Goal: Task Accomplishment & Management: Understand process/instructions

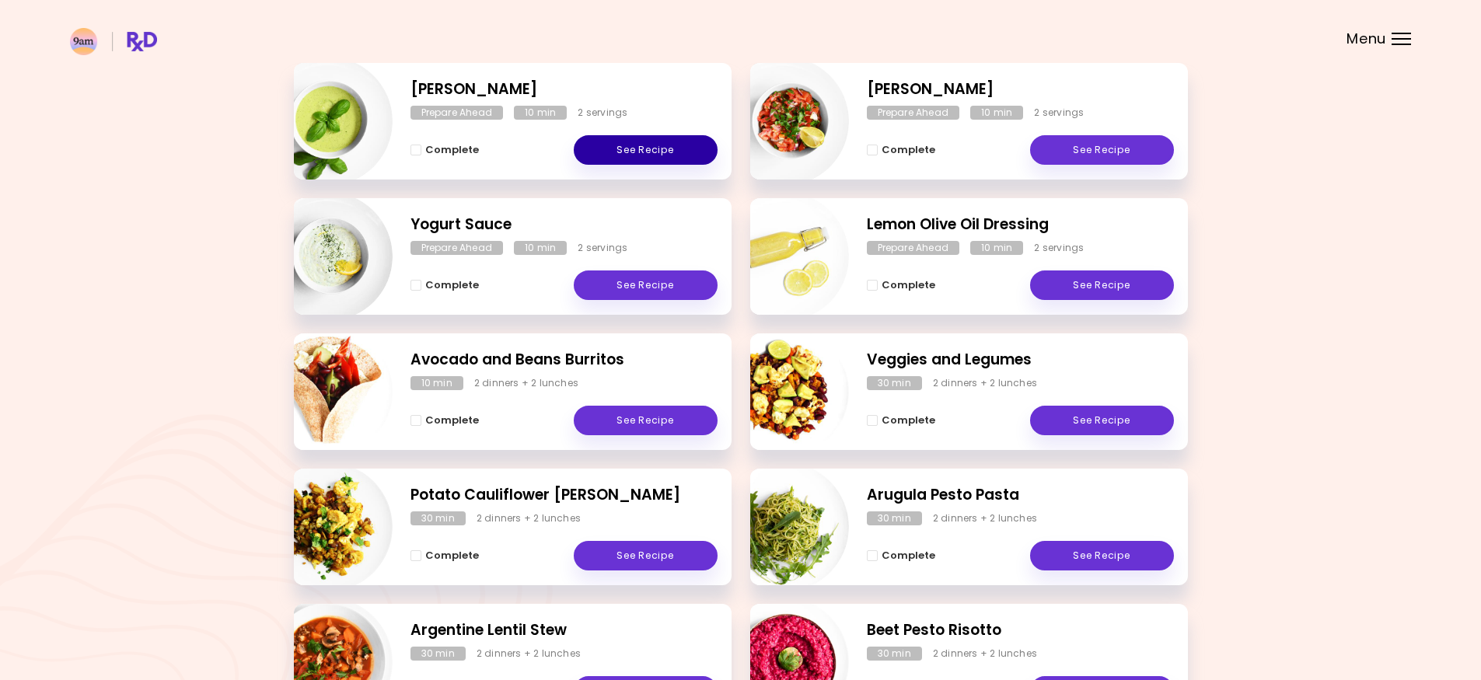
scroll to position [155, 0]
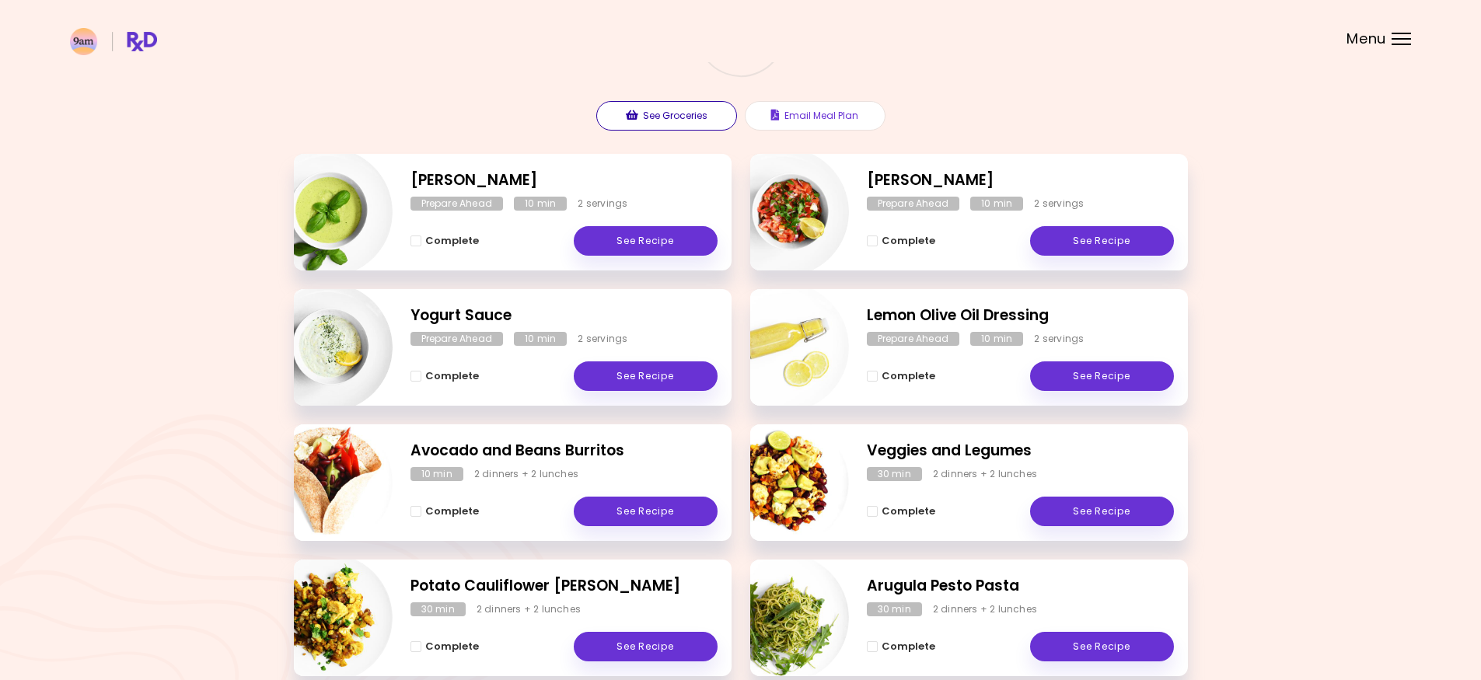
click at [677, 120] on button "See Groceries" at bounding box center [666, 116] width 141 height 30
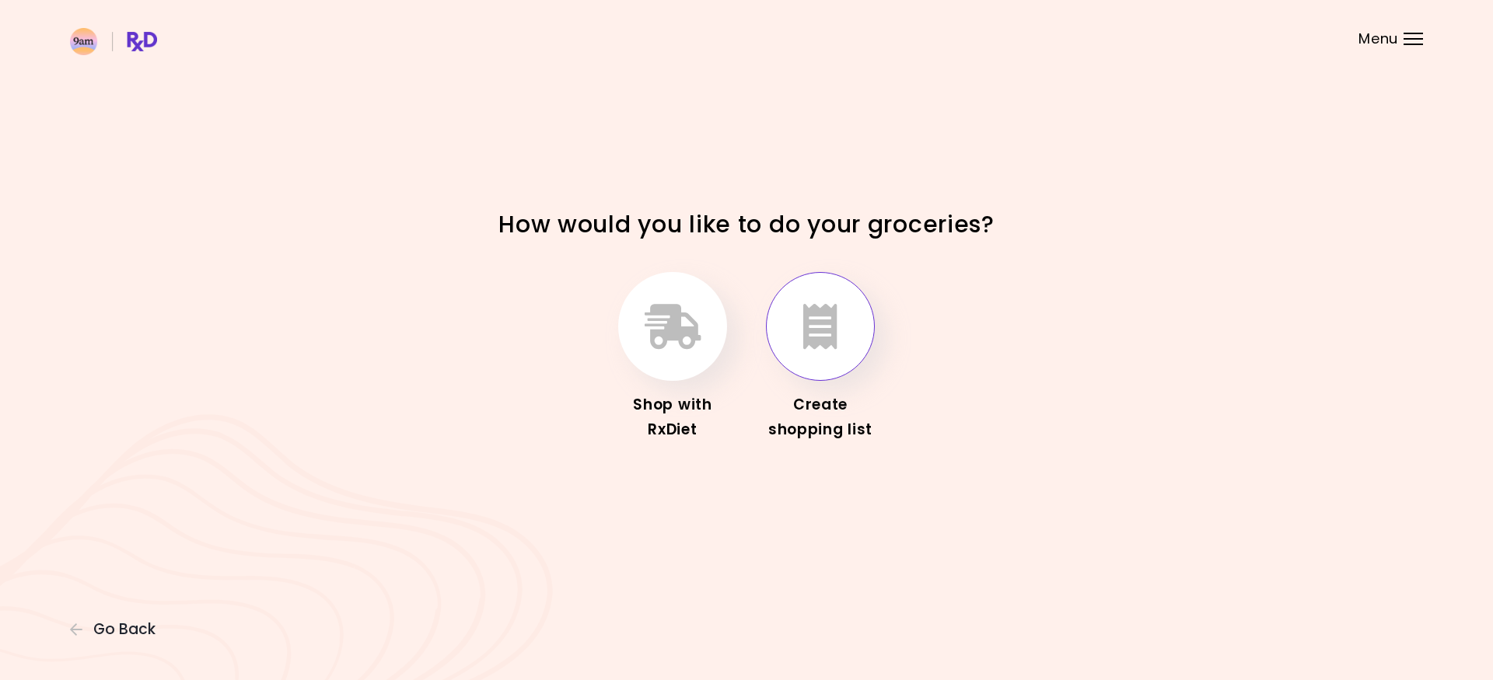
click at [844, 330] on button "button" at bounding box center [820, 326] width 109 height 109
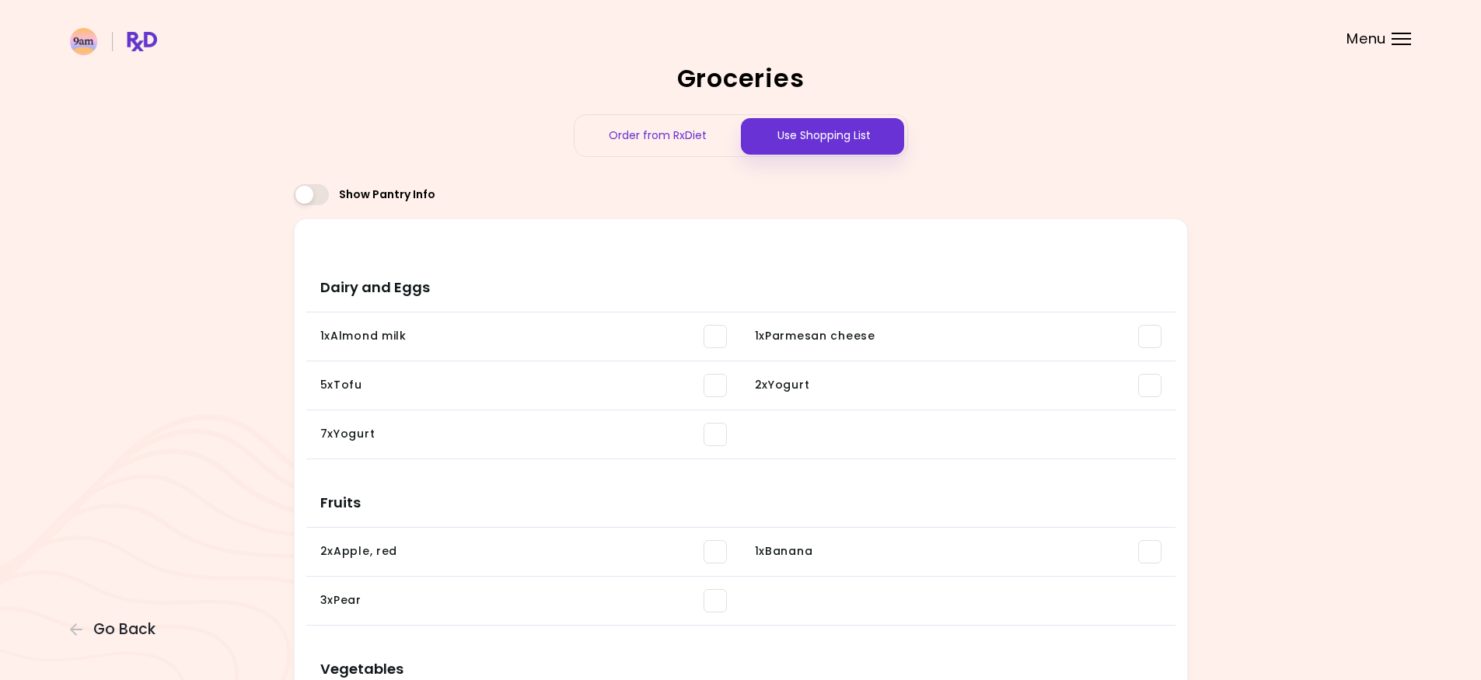
click at [1401, 40] on div "Menu" at bounding box center [1401, 39] width 19 height 12
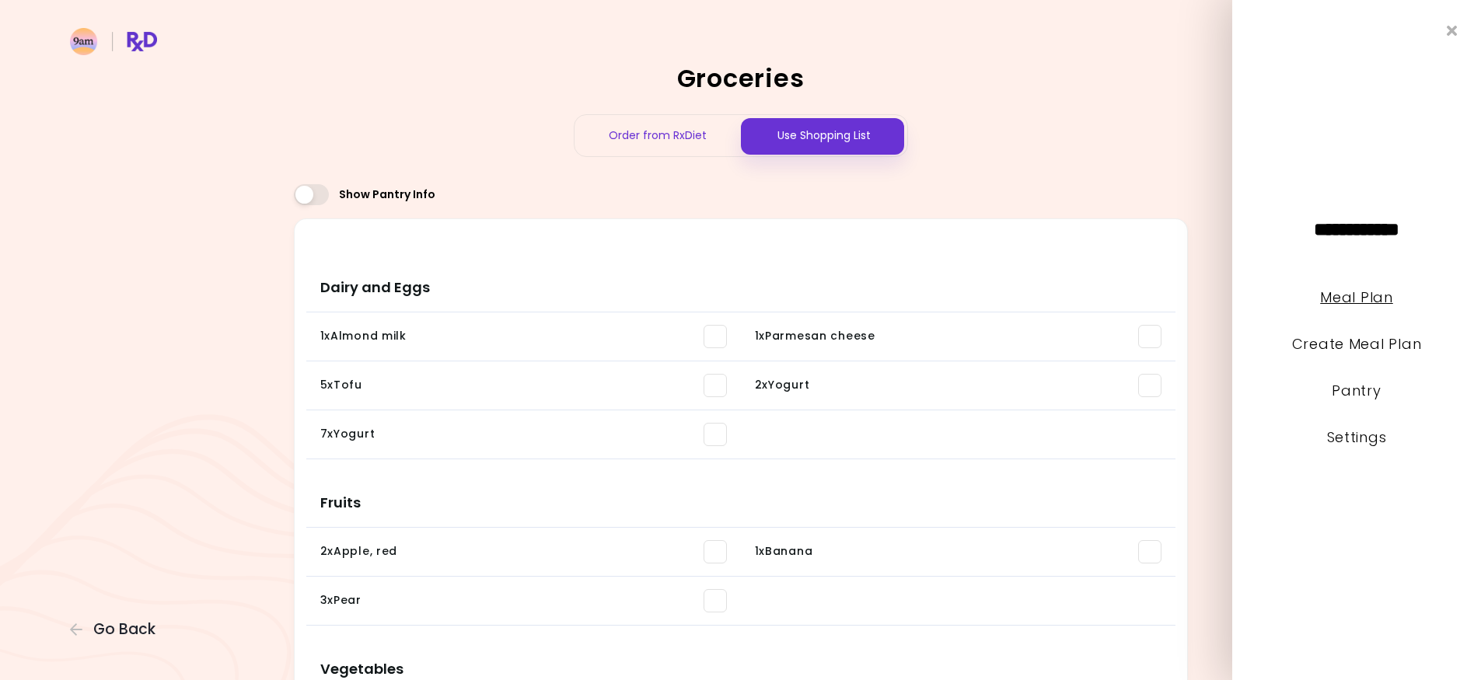
click at [1354, 302] on link "Meal Plan" at bounding box center [1356, 297] width 72 height 19
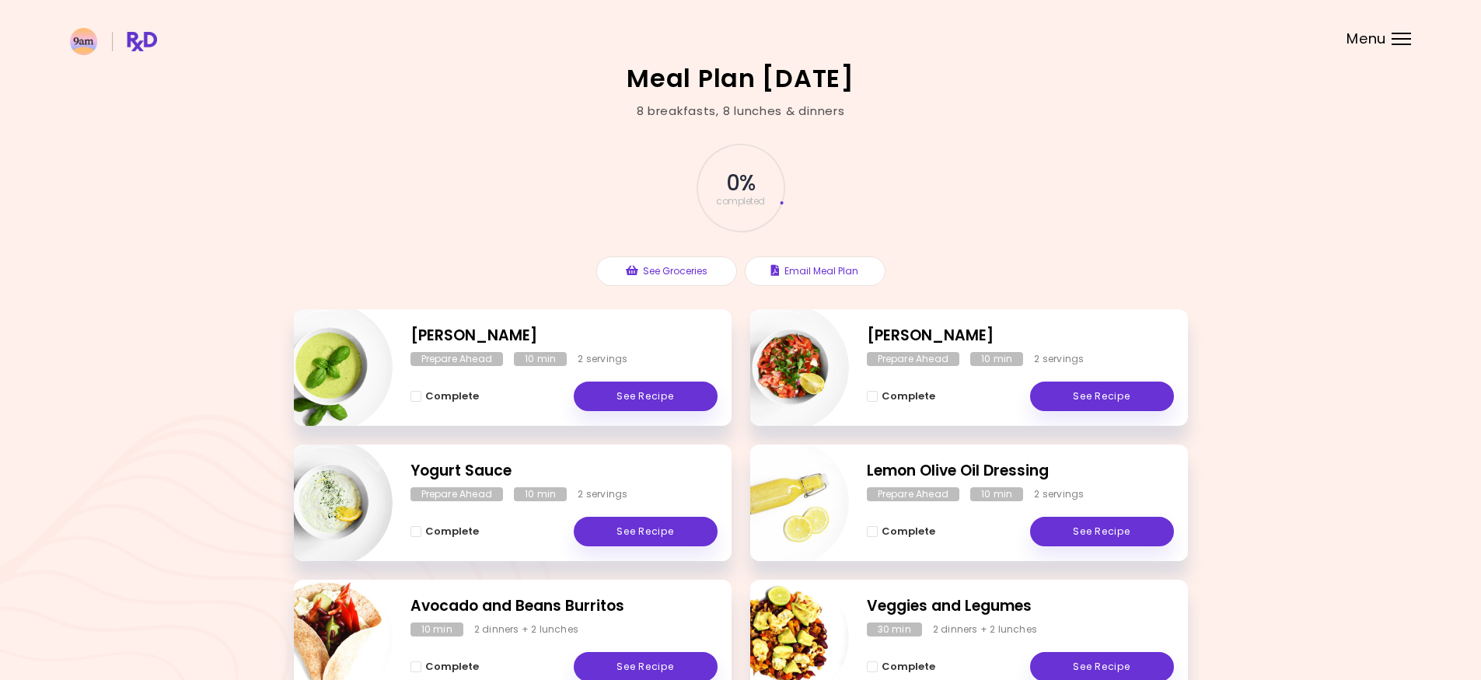
scroll to position [78, 0]
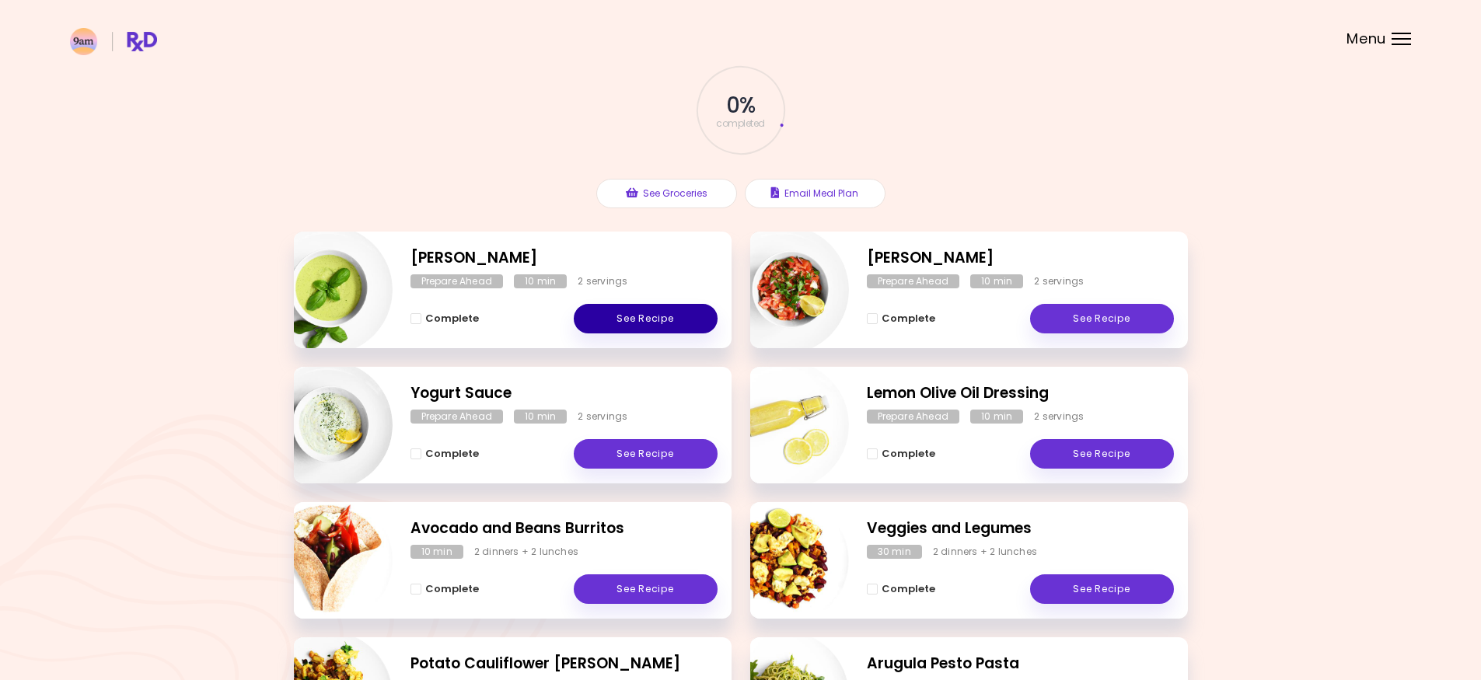
click at [669, 323] on link "See Recipe" at bounding box center [646, 319] width 144 height 30
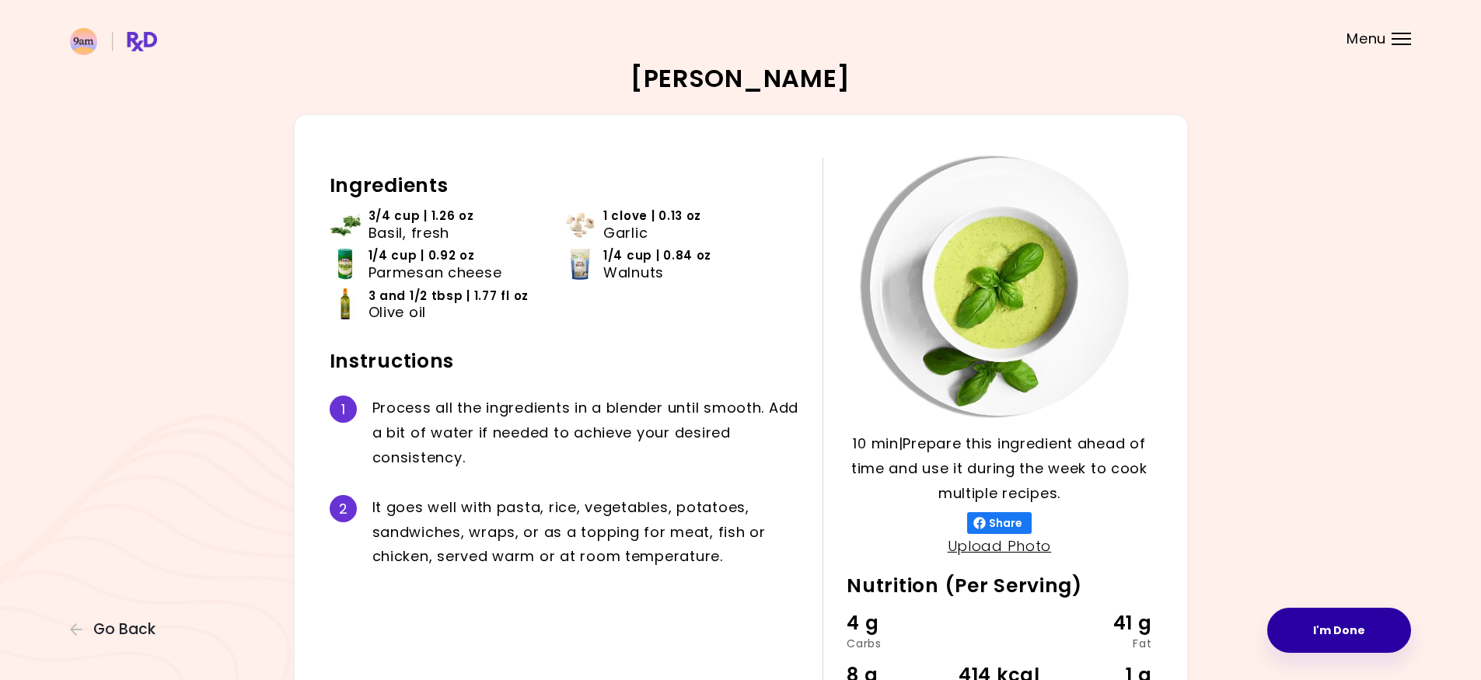
click at [1368, 649] on button "I'm Done" at bounding box center [1339, 630] width 144 height 45
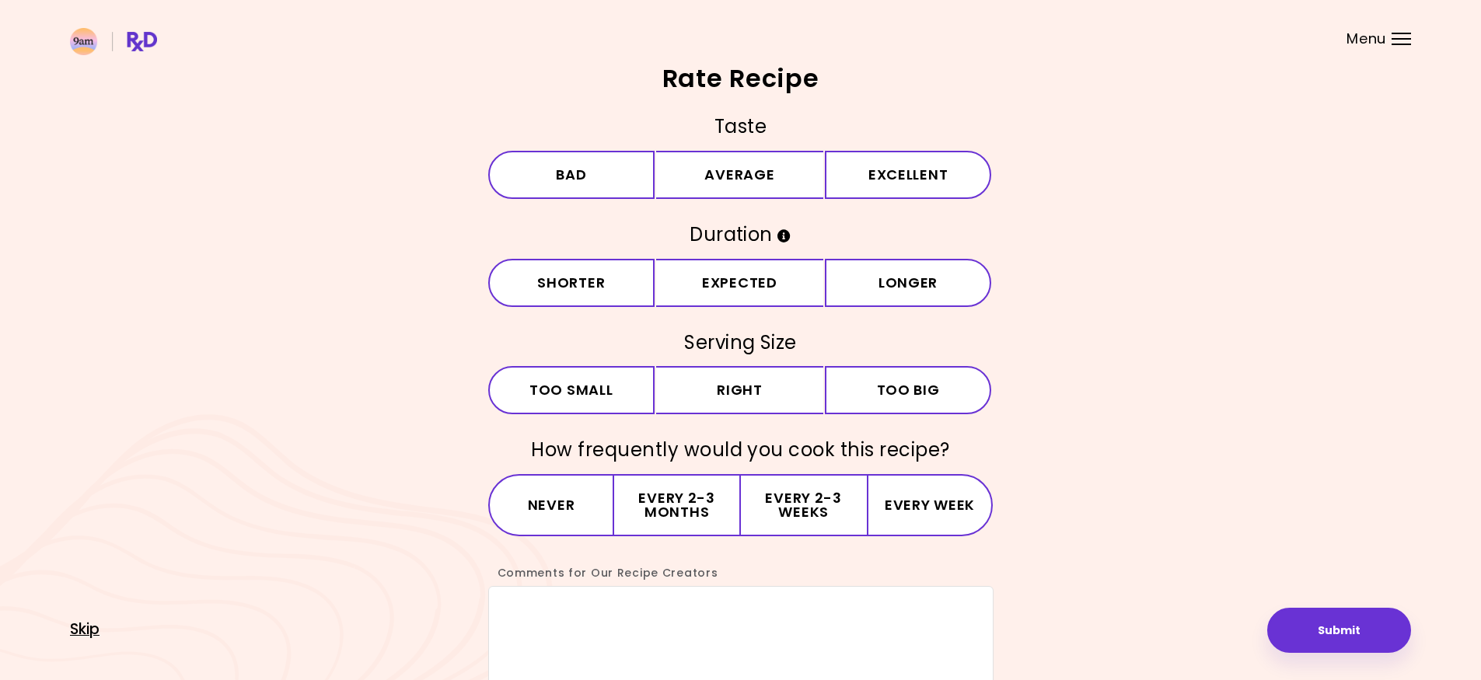
click at [84, 627] on span "Skip" at bounding box center [85, 629] width 30 height 17
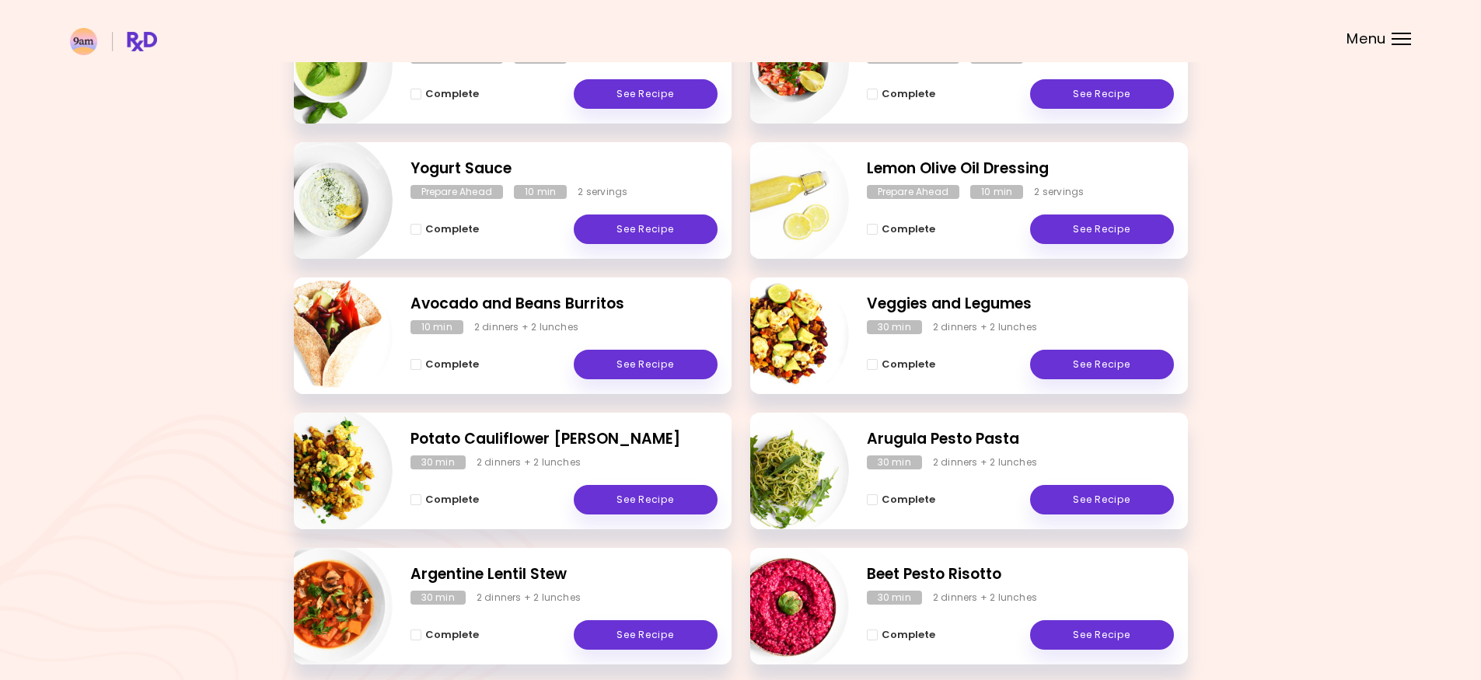
scroll to position [311, 0]
